Goal: Check status: Check status

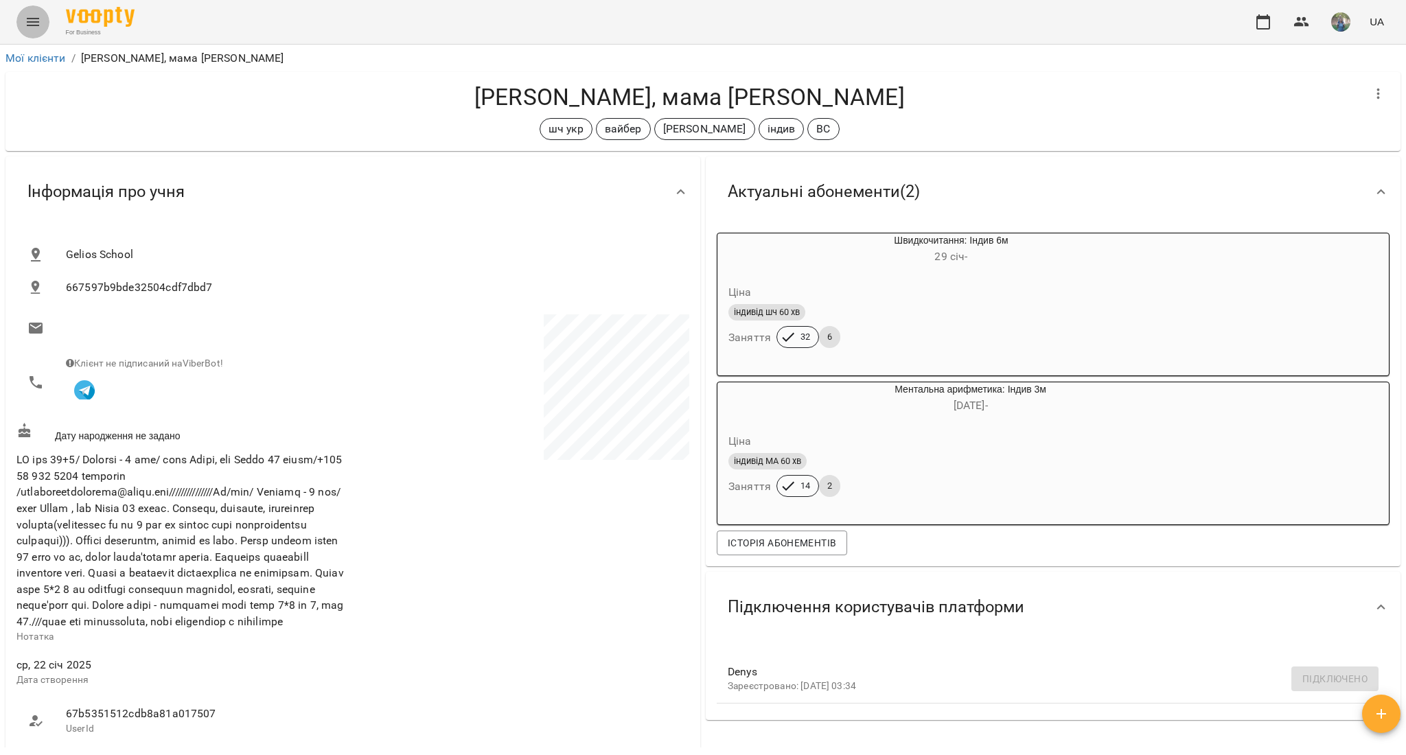
click at [25, 30] on button "Menu" at bounding box center [32, 21] width 33 height 33
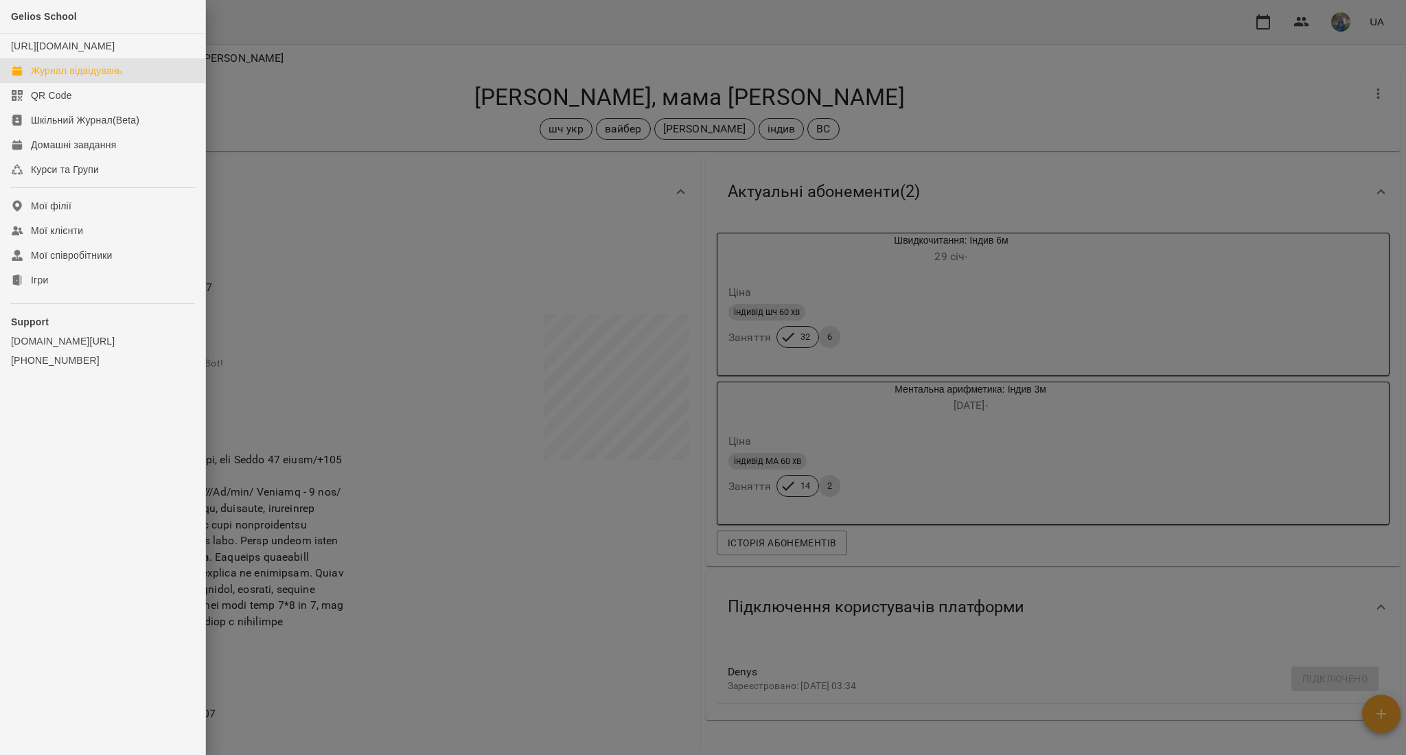
click at [49, 78] on div "Журнал відвідувань" at bounding box center [76, 71] width 91 height 14
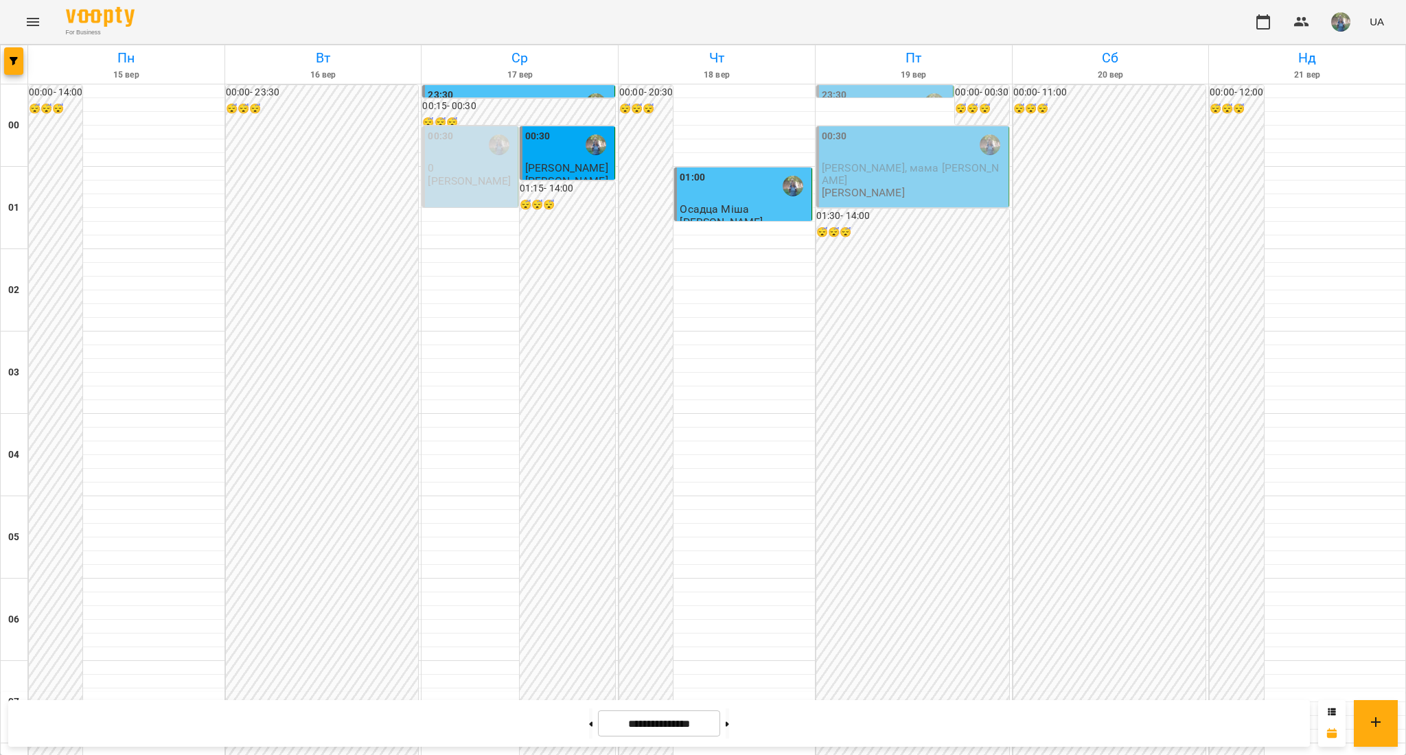
scroll to position [1367, 0]
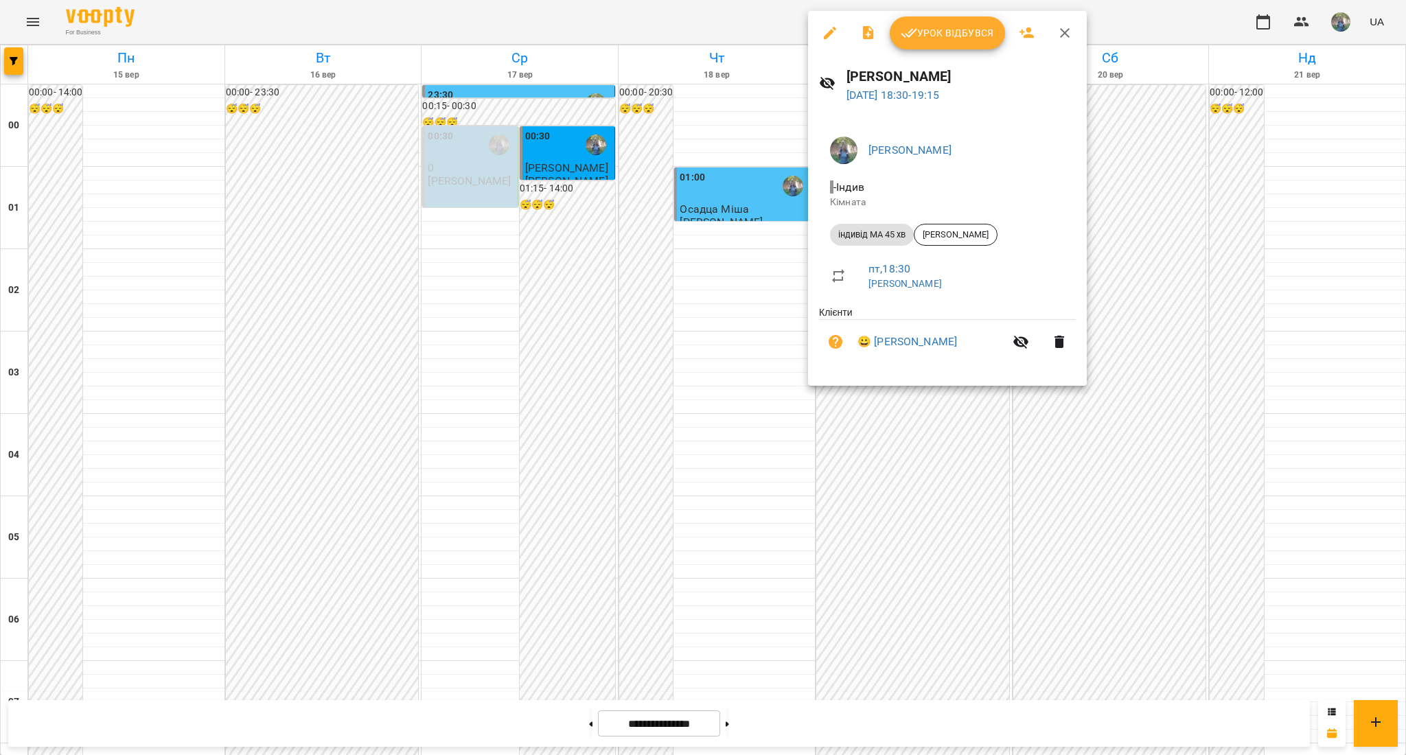
drag, startPoint x: 752, startPoint y: 273, endPoint x: 752, endPoint y: 262, distance: 11.0
click at [752, 266] on div at bounding box center [703, 377] width 1406 height 755
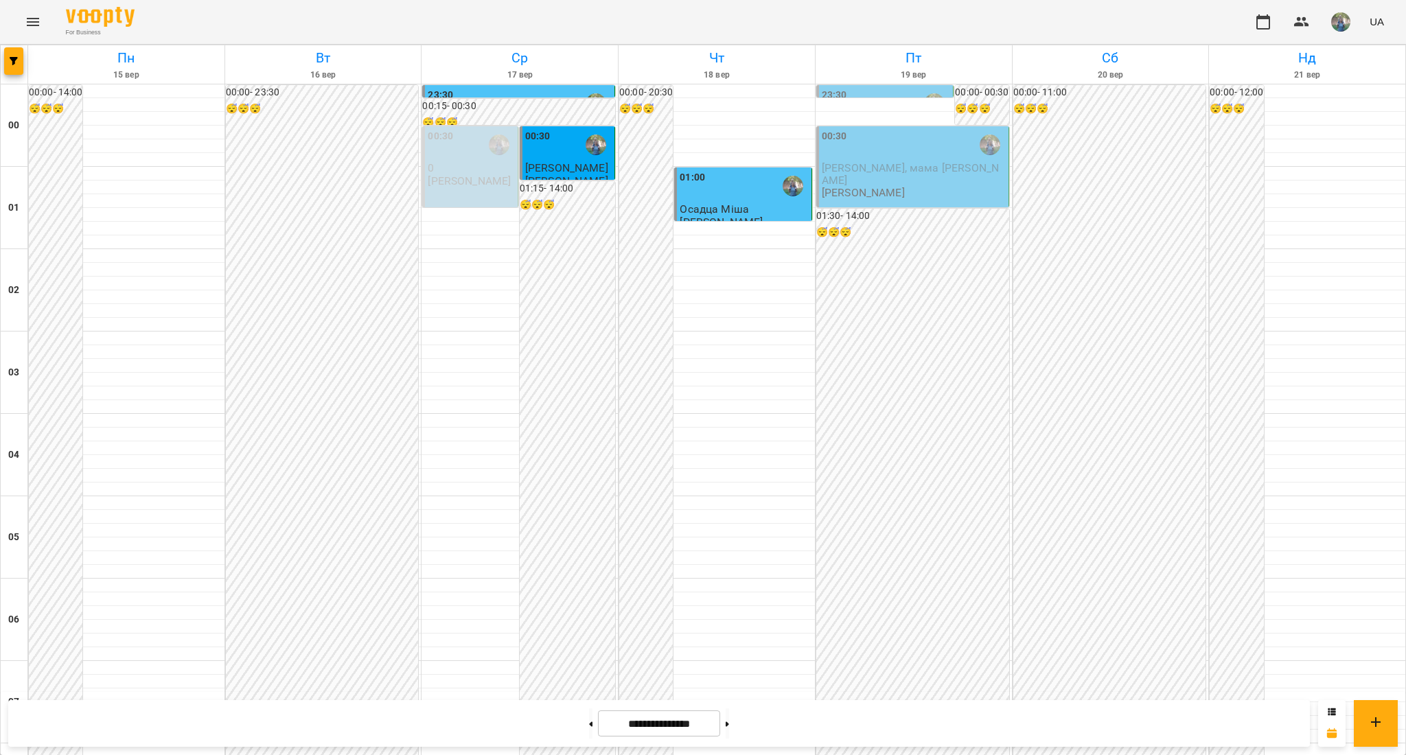
scroll to position [640, 0]
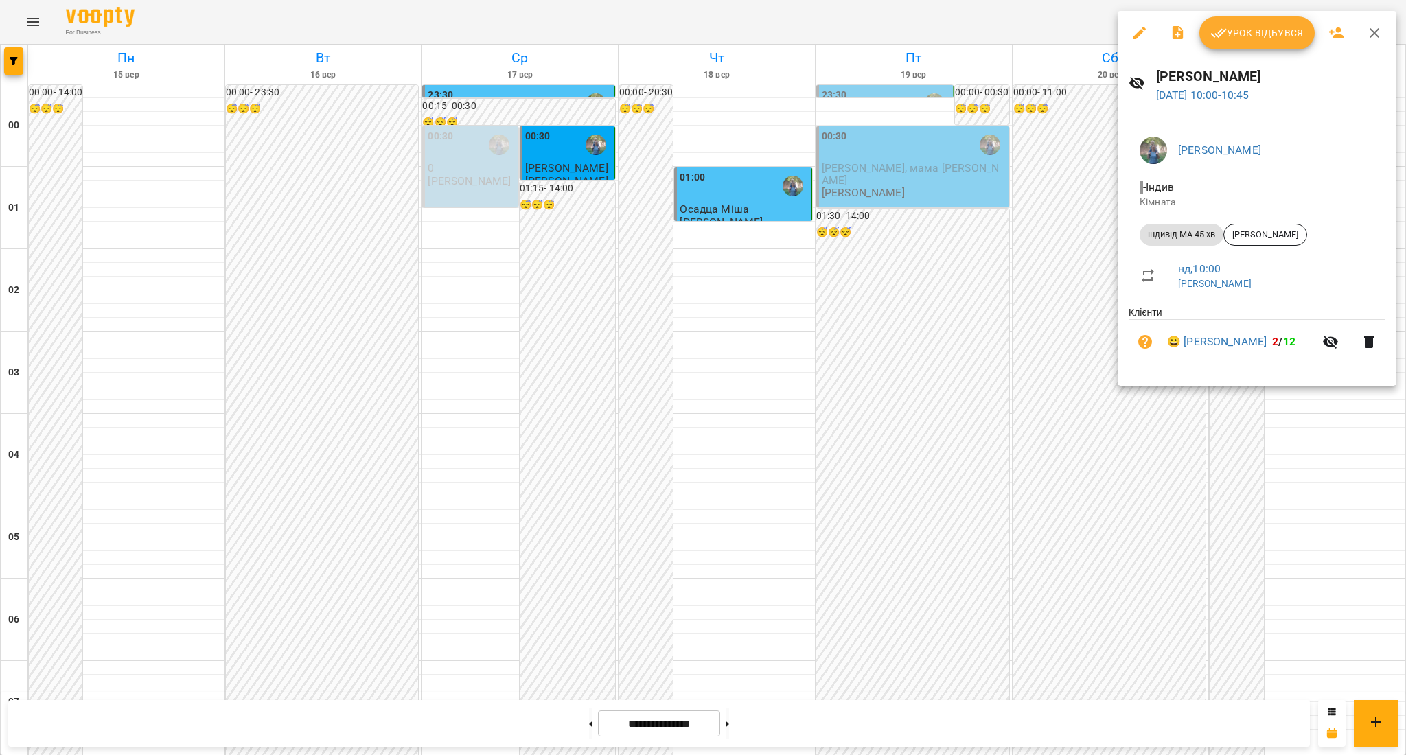
click at [1293, 577] on div at bounding box center [703, 377] width 1406 height 755
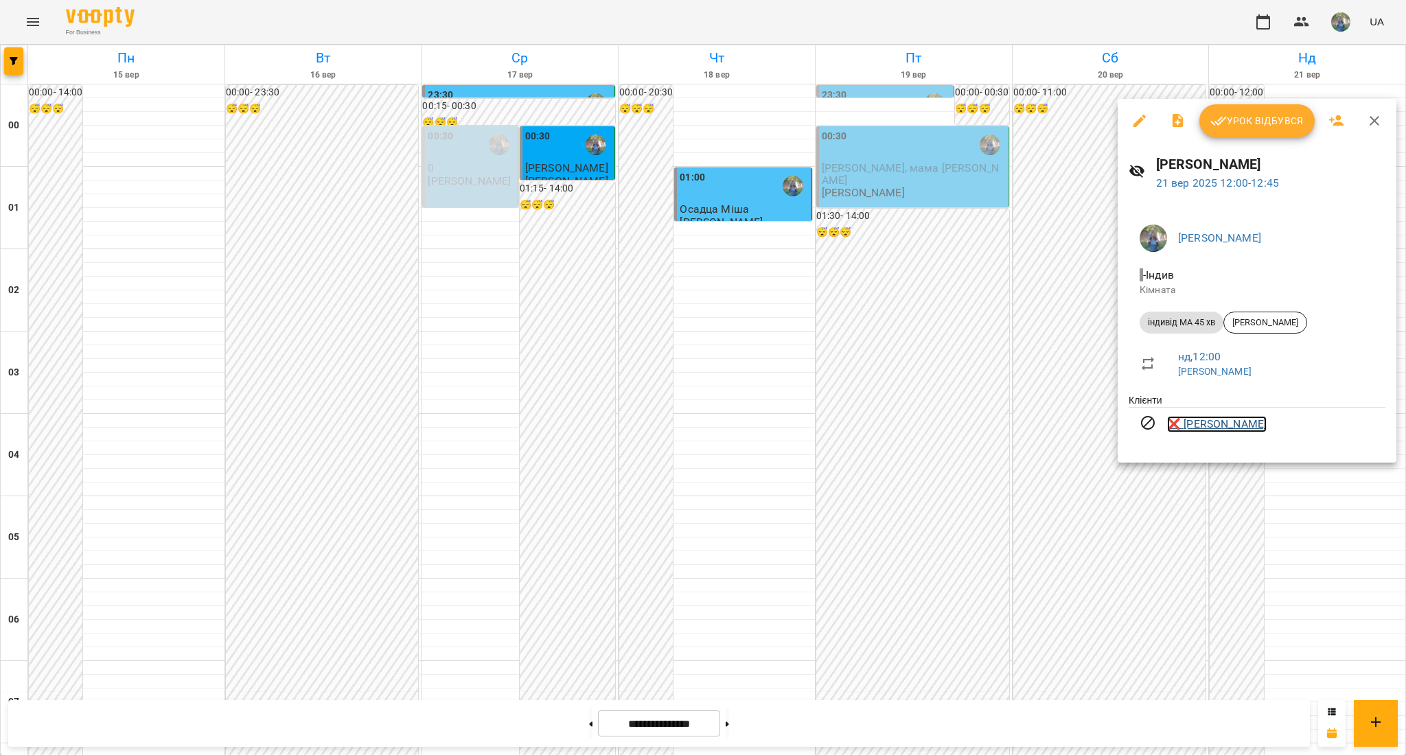
click at [1238, 429] on link "❌ [PERSON_NAME]" at bounding box center [1217, 424] width 100 height 16
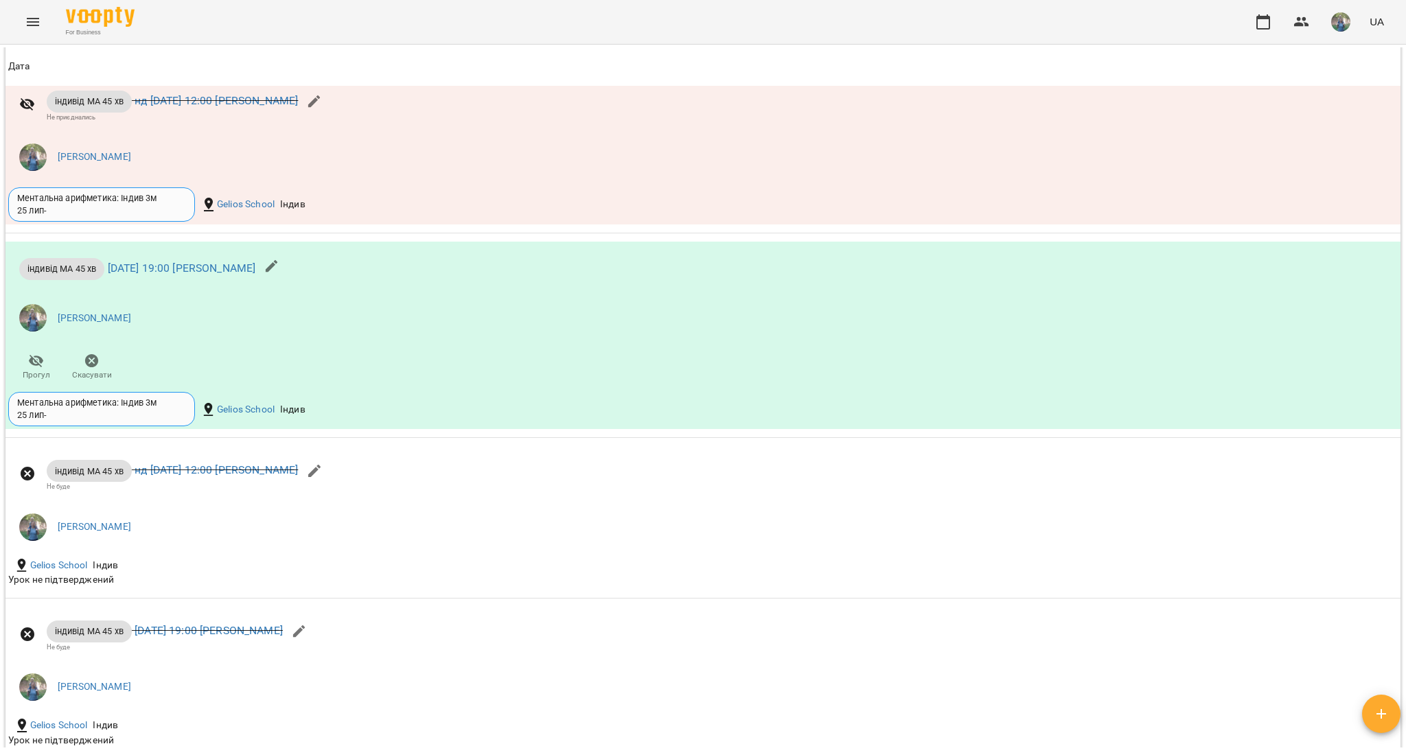
scroll to position [1368, 0]
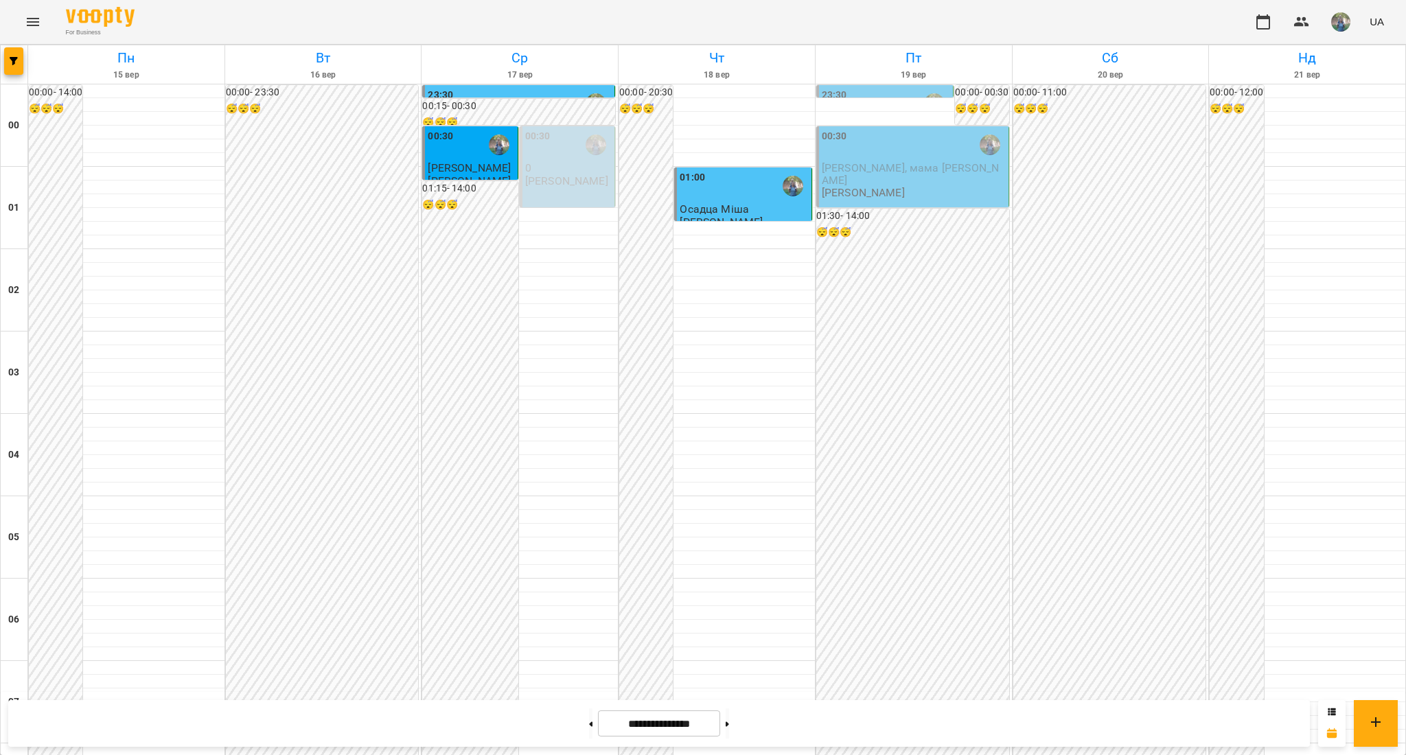
scroll to position [910, 0]
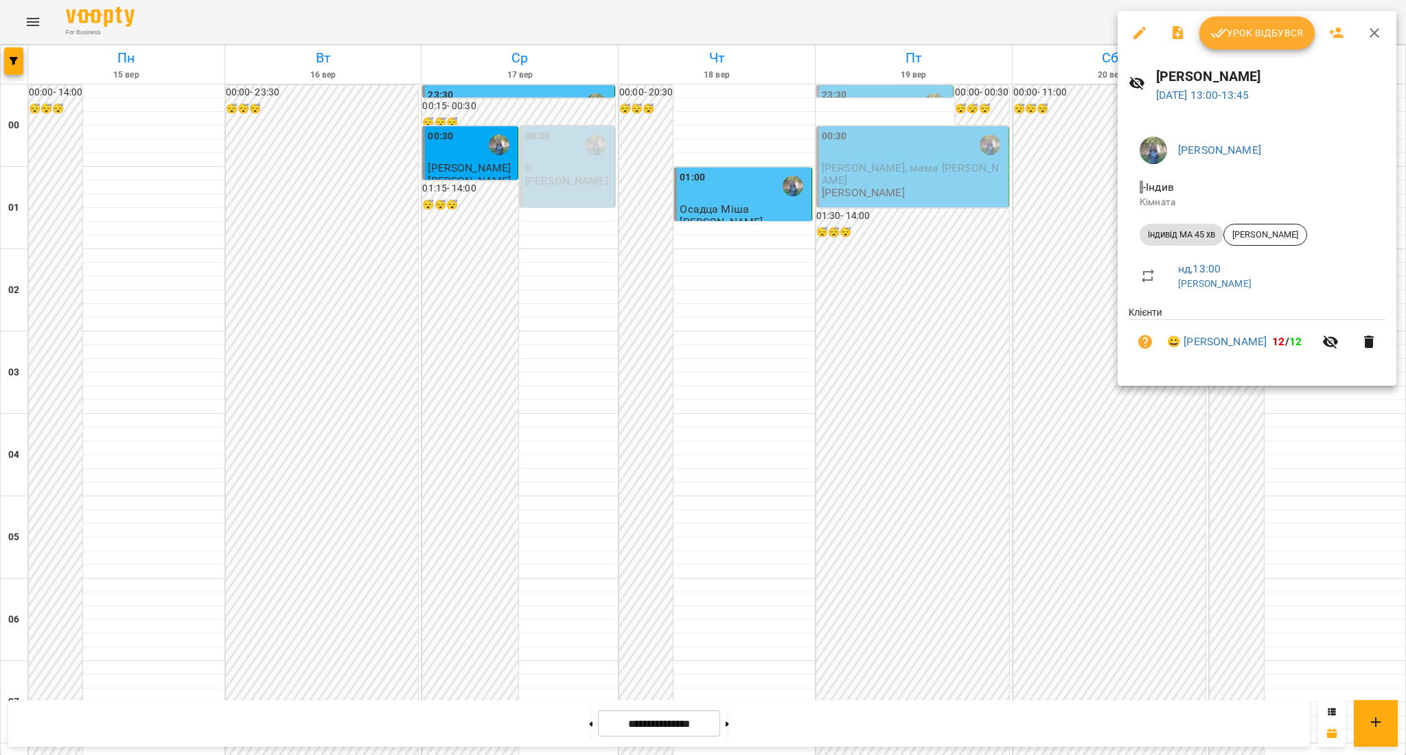
click at [1287, 502] on div at bounding box center [703, 377] width 1406 height 755
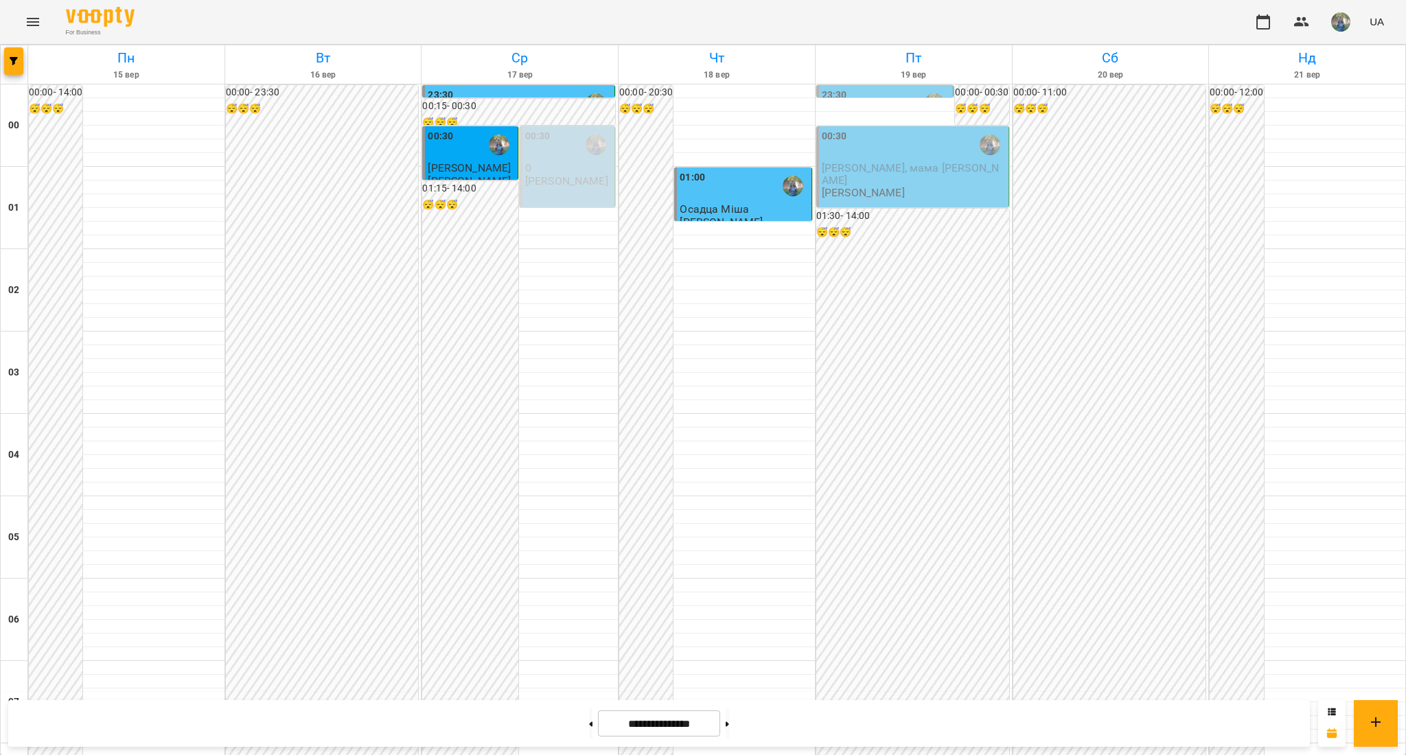
scroll to position [1276, 0]
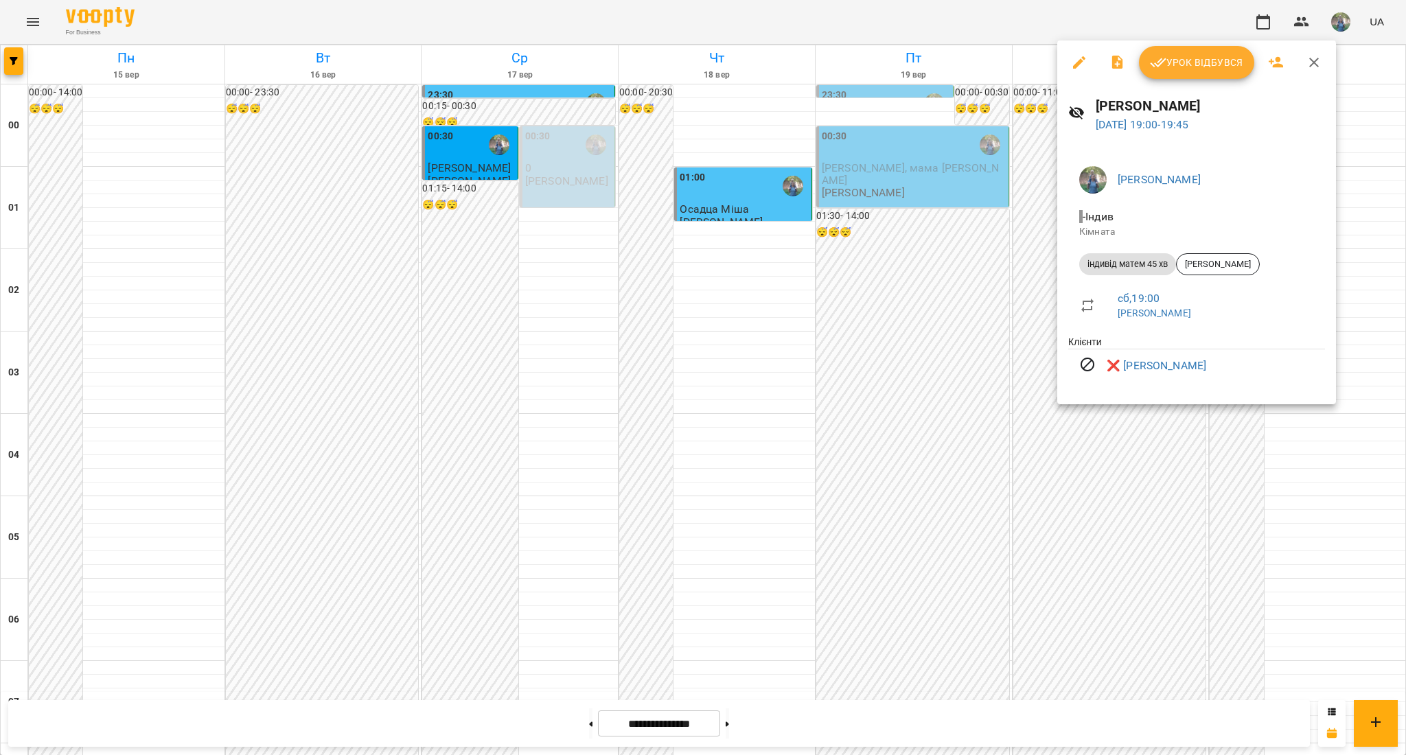
click at [1138, 532] on div at bounding box center [703, 377] width 1406 height 755
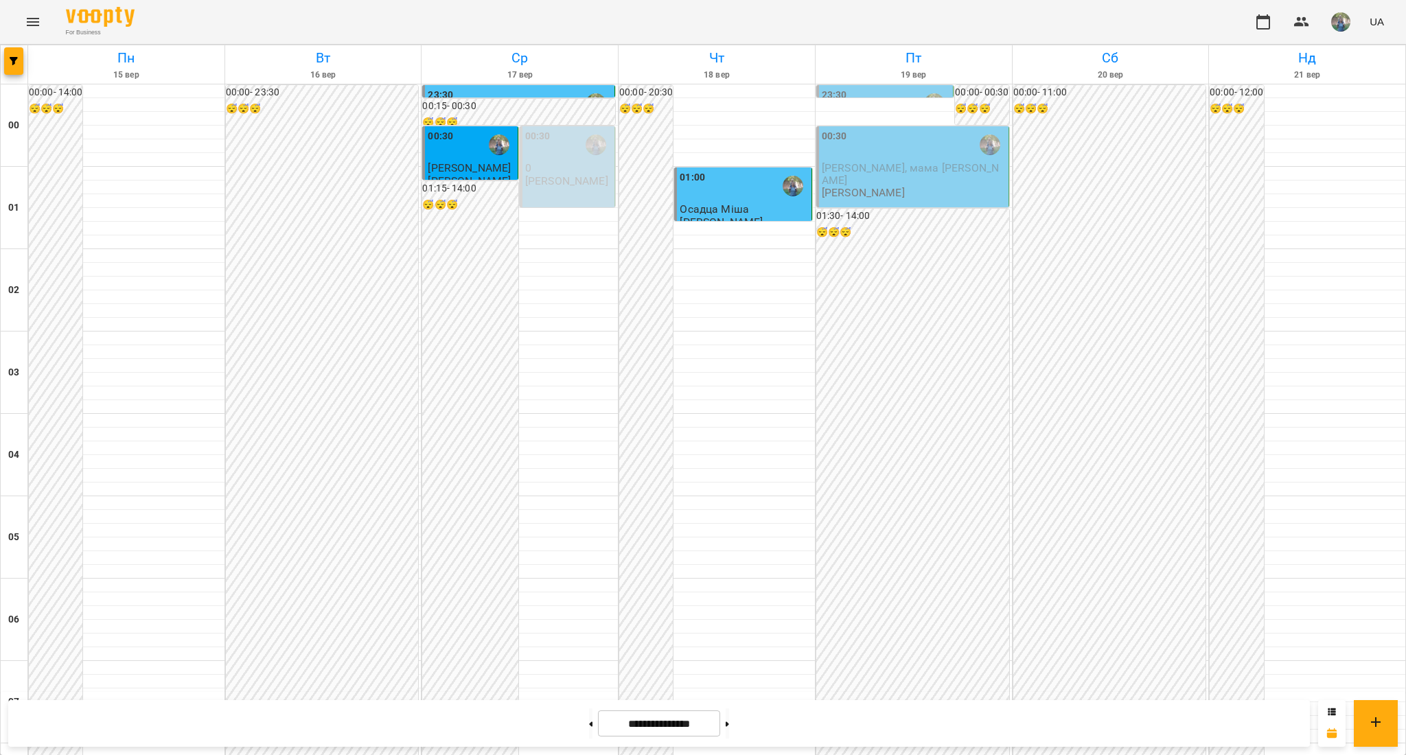
scroll to position [1093, 0]
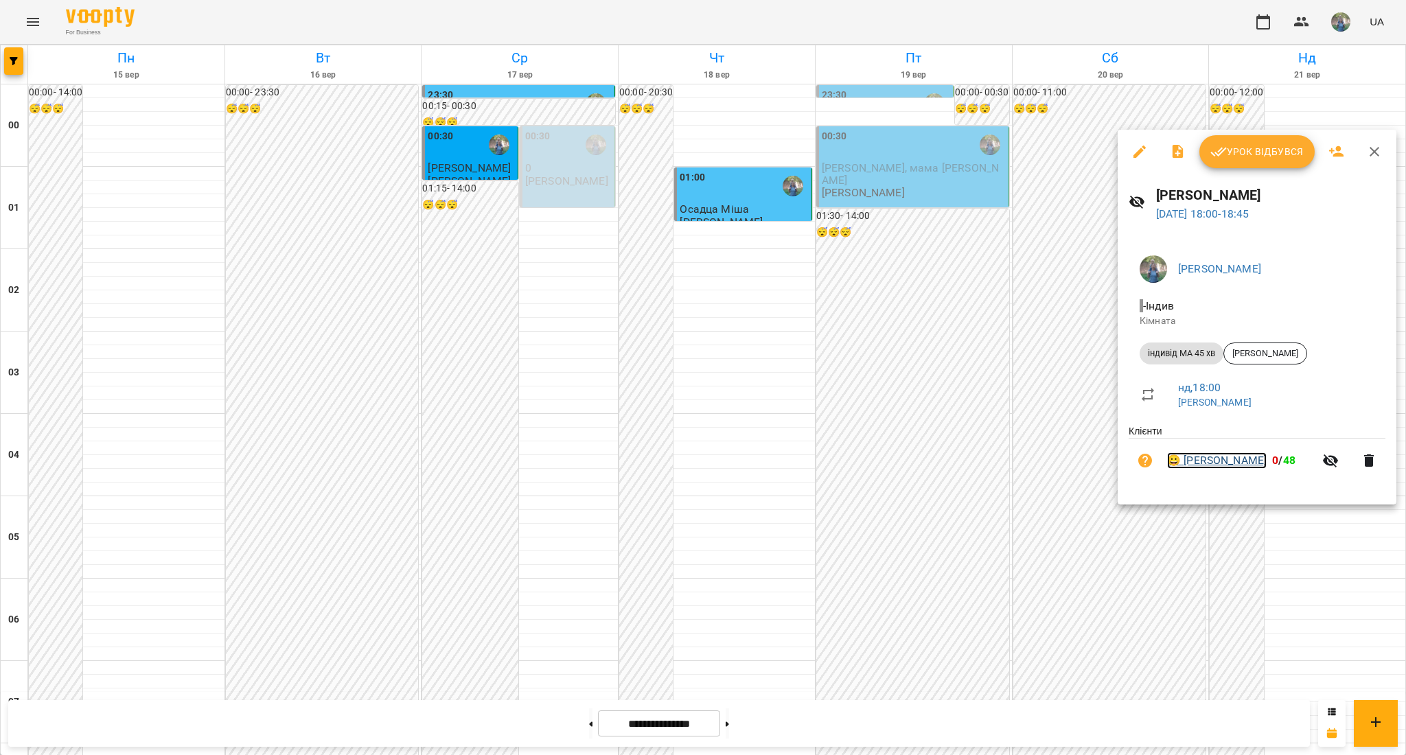
click at [1249, 467] on link "😀 [PERSON_NAME]" at bounding box center [1217, 460] width 100 height 16
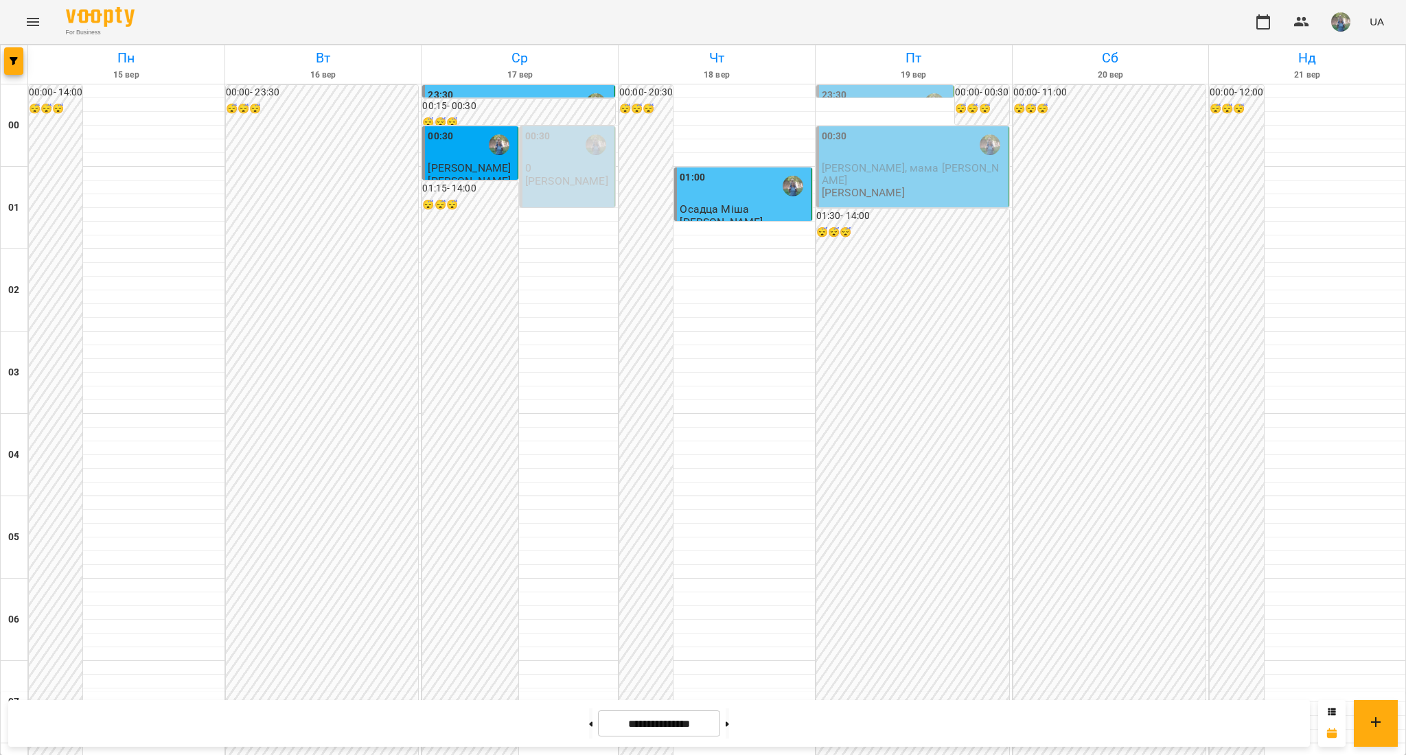
scroll to position [1184, 0]
